Goal: Information Seeking & Learning: Find specific fact

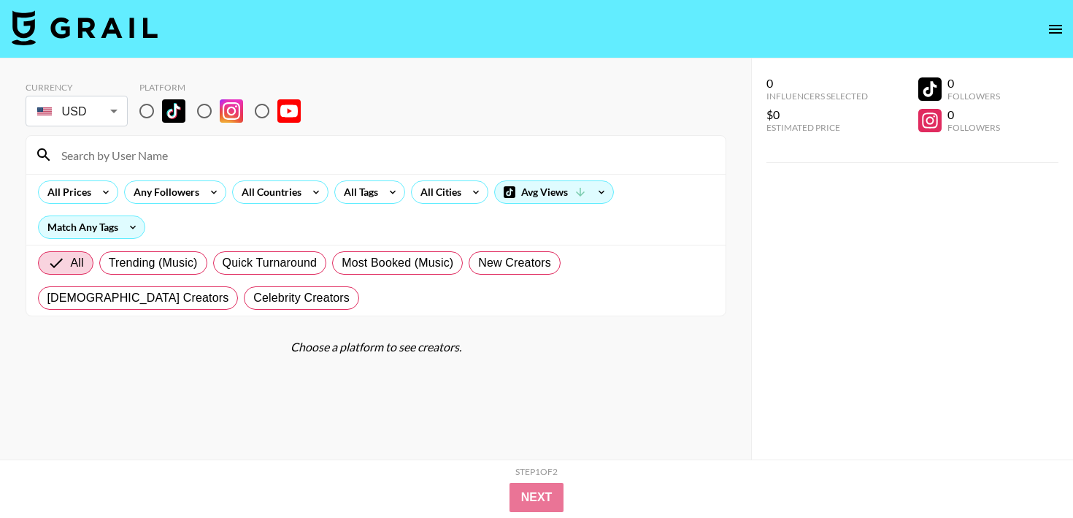
click at [125, 155] on input at bounding box center [385, 154] width 664 height 23
type input "hunter"
click at [205, 114] on input "radio" at bounding box center [204, 111] width 31 height 31
radio input "true"
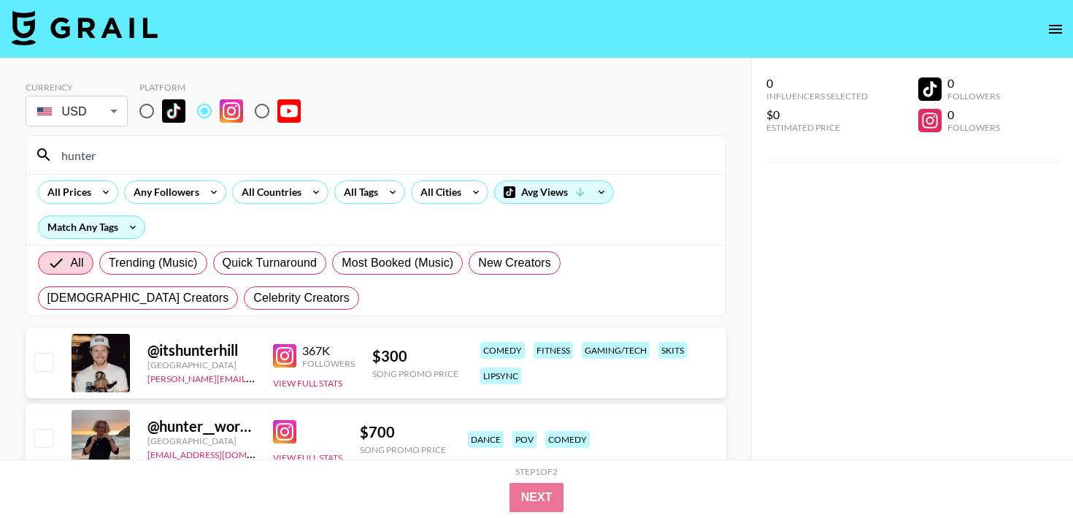
click at [194, 114] on input "radio" at bounding box center [204, 111] width 31 height 31
click at [199, 112] on input "radio" at bounding box center [204, 111] width 31 height 31
click at [141, 112] on input "radio" at bounding box center [146, 111] width 31 height 31
radio input "true"
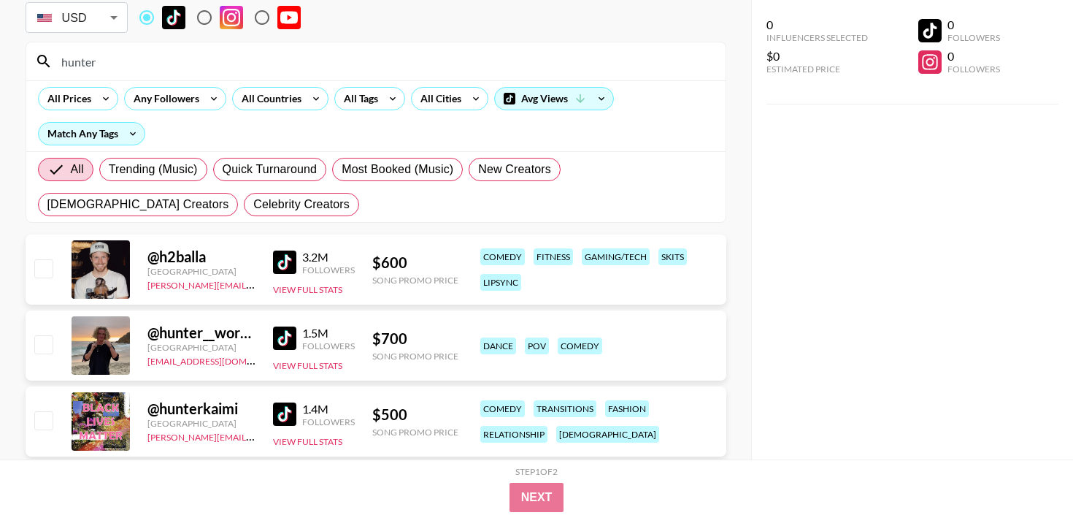
scroll to position [97, 0]
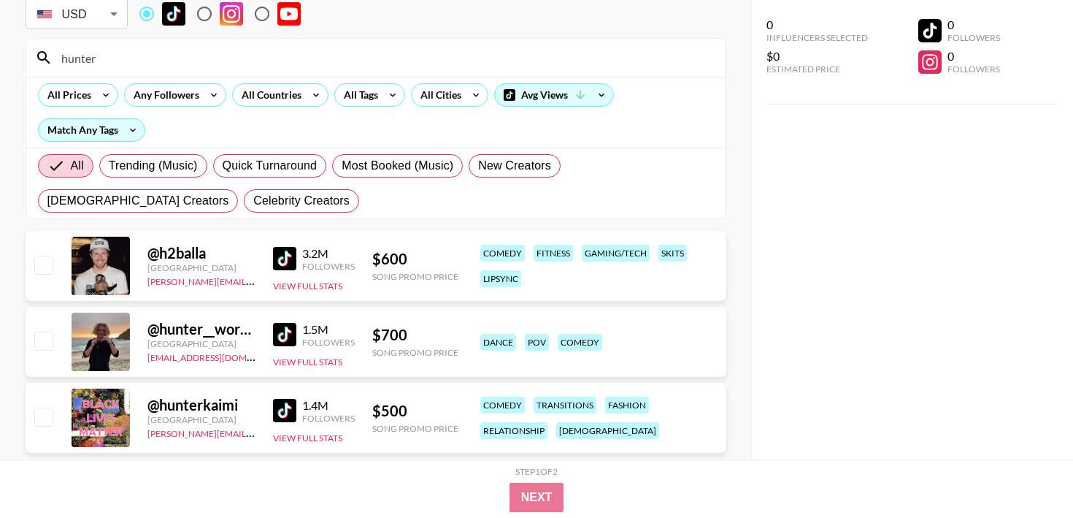
click at [288, 50] on input "hunter" at bounding box center [385, 57] width 664 height 23
paste input "@harryraftus"
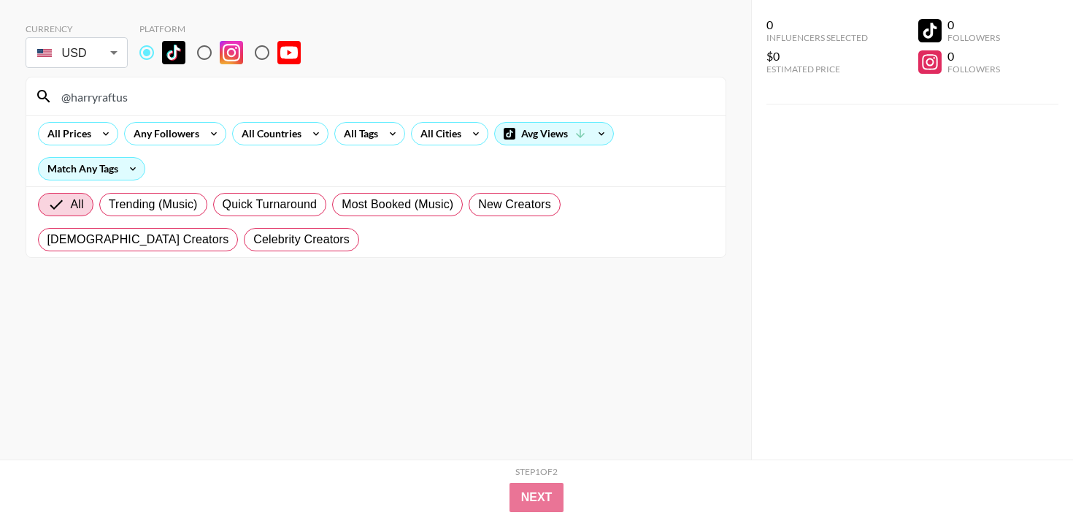
scroll to position [58, 0]
type input "@harryraftus"
